Goal: Browse casually

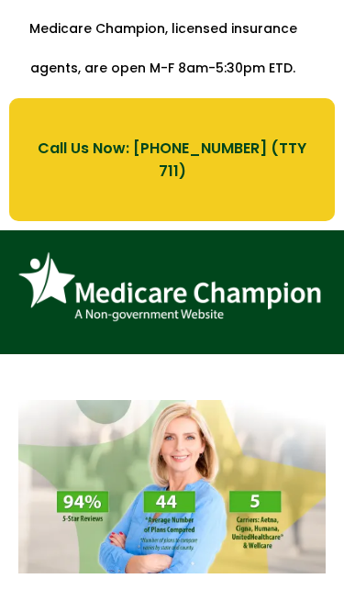
click at [65, 406] on img at bounding box center [172, 486] width 308 height 173
click at [213, 400] on img at bounding box center [172, 486] width 308 height 173
click at [260, 400] on img at bounding box center [172, 486] width 308 height 173
click at [108, 449] on img at bounding box center [172, 486] width 308 height 173
click at [281, 406] on img at bounding box center [172, 486] width 308 height 173
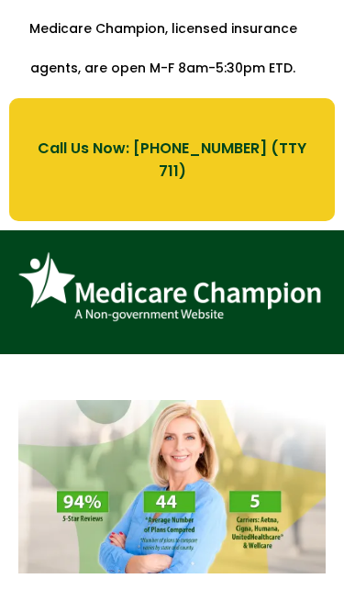
click at [106, 450] on img at bounding box center [172, 486] width 308 height 173
click at [25, 373] on div "Confident in your knowledge? Check out plans now. Check plans now" at bounding box center [172, 571] width 344 height 397
click at [305, 450] on img at bounding box center [172, 486] width 308 height 173
click at [239, 440] on img at bounding box center [172, 486] width 308 height 173
click at [169, 400] on img at bounding box center [172, 486] width 308 height 173
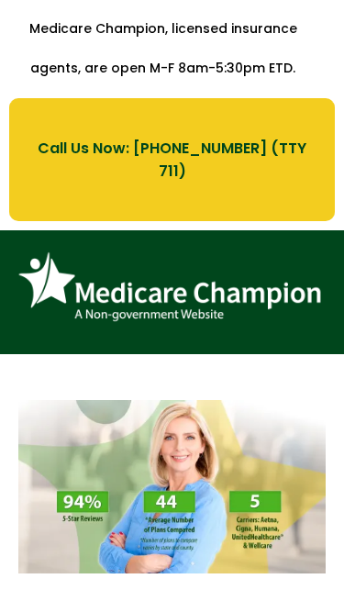
click at [246, 420] on img at bounding box center [172, 486] width 308 height 173
click at [133, 354] on div "Confident in your knowledge? Check out plans now. Check plans now" at bounding box center [172, 570] width 344 height 433
click at [218, 400] on img at bounding box center [172, 486] width 308 height 173
click at [310, 400] on img at bounding box center [172, 486] width 308 height 173
click at [174, 424] on img at bounding box center [172, 486] width 308 height 173
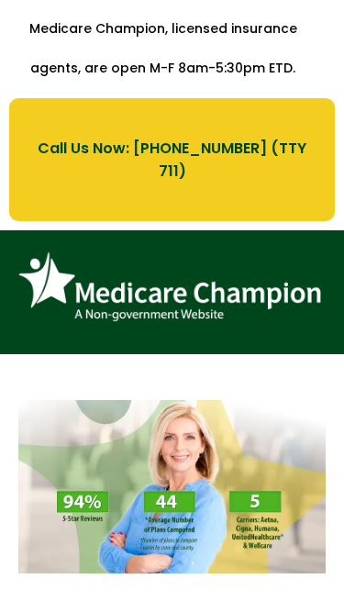
click at [52, 250] on img at bounding box center [169, 287] width 321 height 87
click at [189, 442] on img at bounding box center [172, 486] width 308 height 173
